Goal: Navigation & Orientation: Find specific page/section

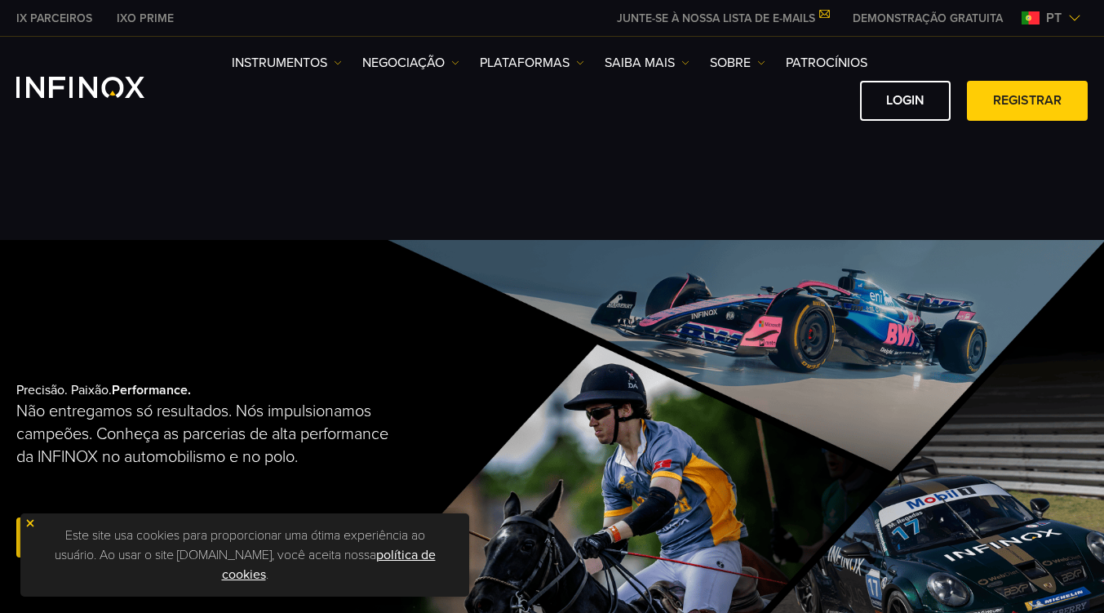
click at [1068, 17] on span "pt" at bounding box center [1054, 18] width 29 height 20
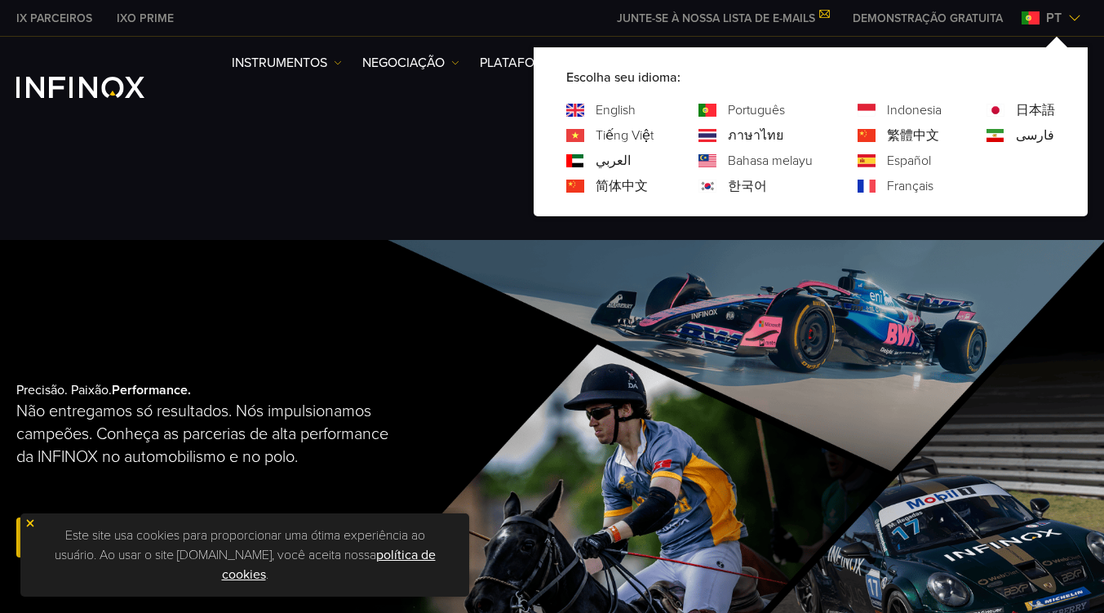
click at [882, 166] on div "Español" at bounding box center [900, 161] width 84 height 20
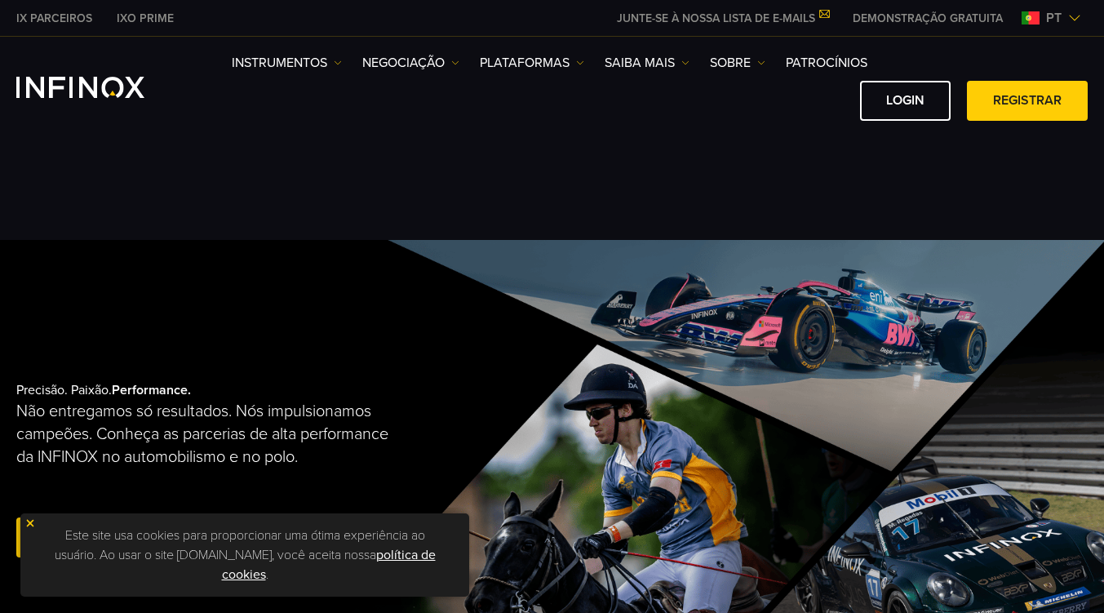
click at [898, 164] on div at bounding box center [552, 120] width 1104 height 240
click at [1076, 18] on img at bounding box center [1075, 17] width 13 height 13
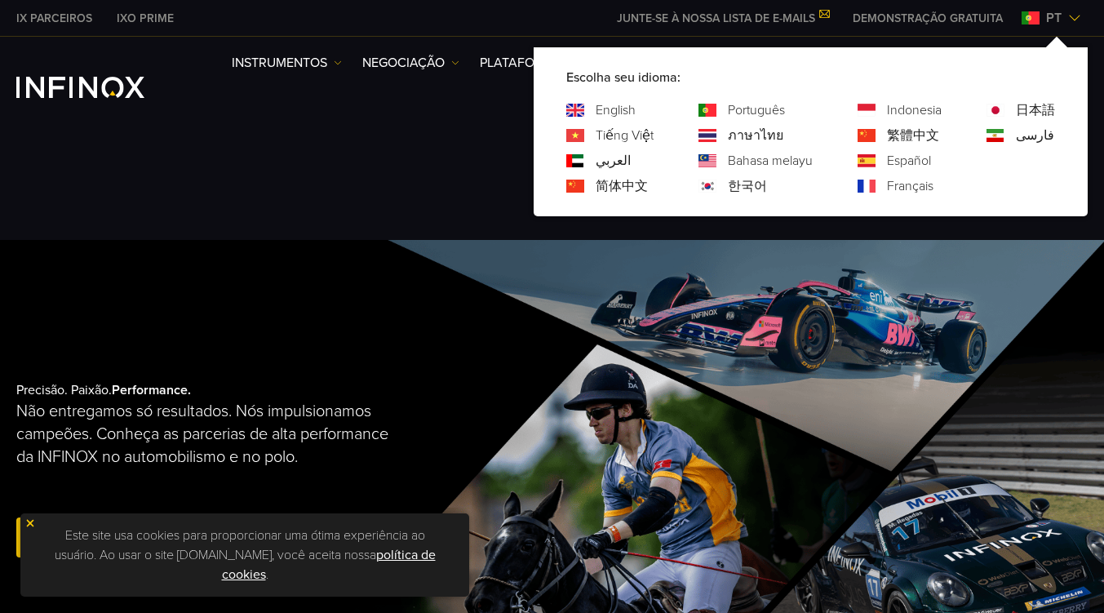
click at [917, 160] on link "Español" at bounding box center [909, 161] width 44 height 20
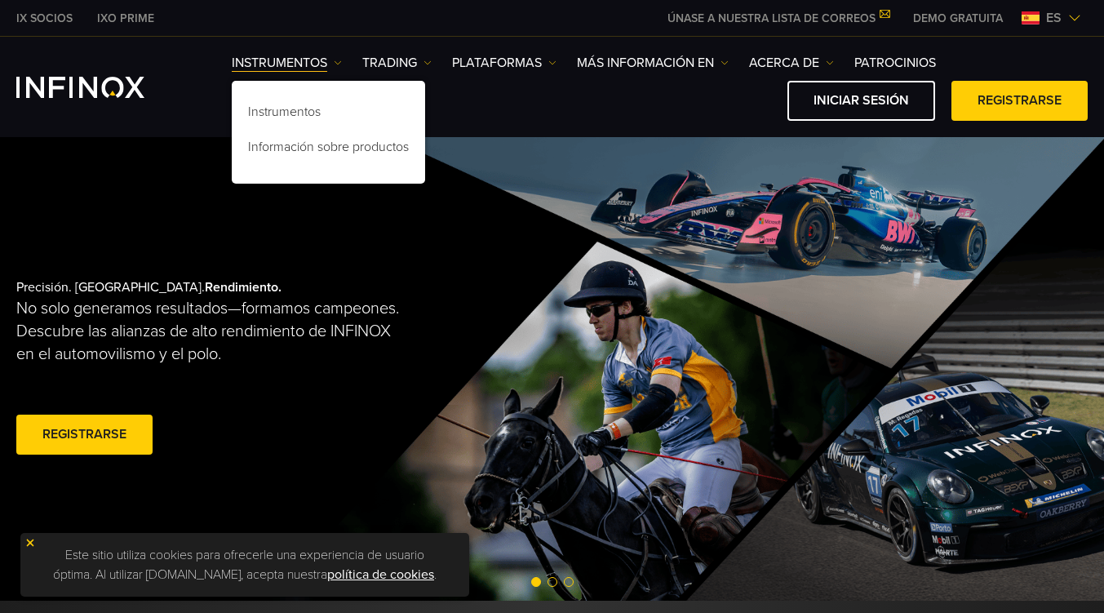
click at [426, 66] on img at bounding box center [428, 63] width 8 height 8
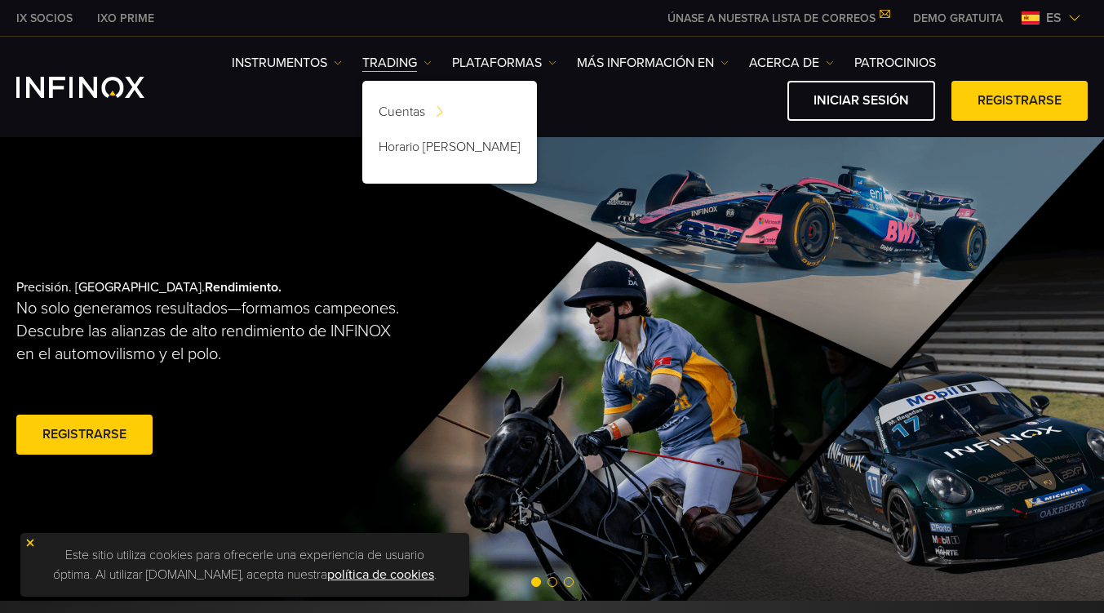
click at [544, 62] on link "PLATAFORMAS" at bounding box center [504, 63] width 104 height 20
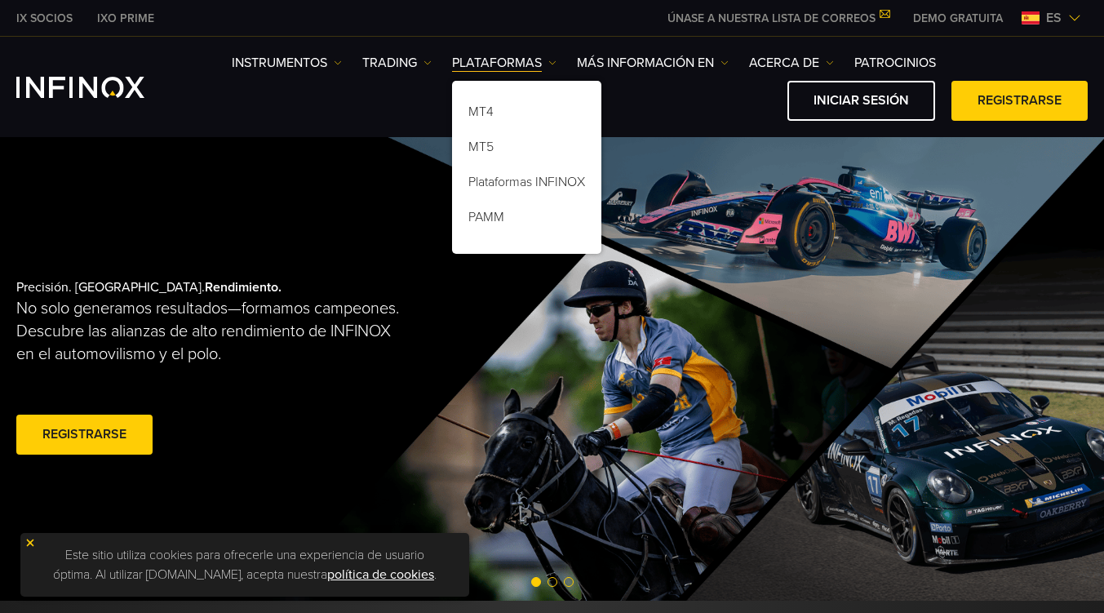
click at [704, 66] on link "Más información en" at bounding box center [653, 63] width 152 height 20
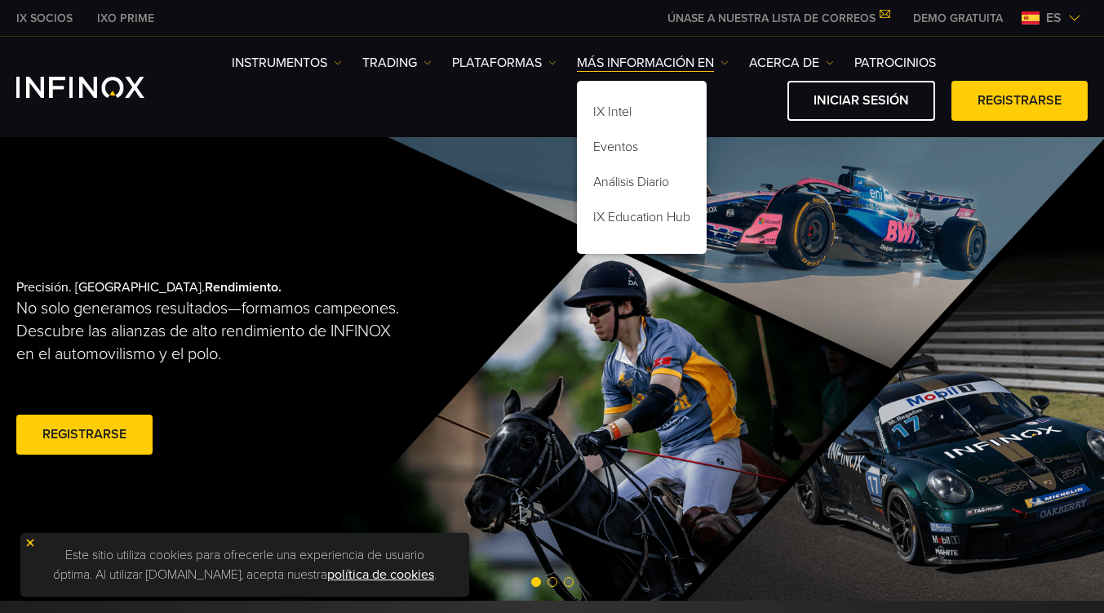
click at [346, 192] on div "Precisión. Pasión. Rendimiento. No solo generamos resultados—formamos campeones…" at bounding box center [552, 369] width 1104 height 464
